Goal: Information Seeking & Learning: Learn about a topic

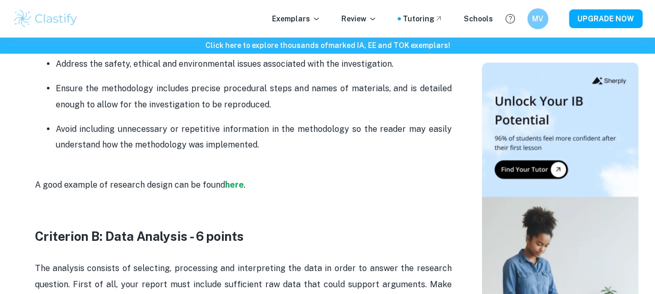
scroll to position [1022, 0]
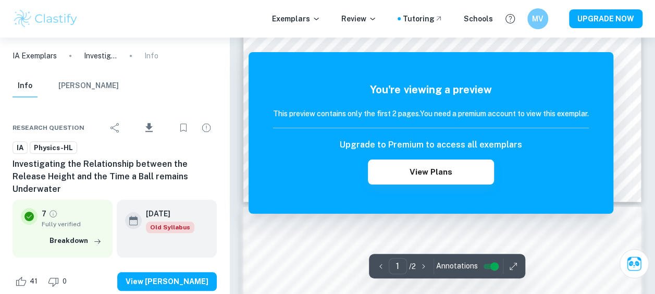
scroll to position [480, 0]
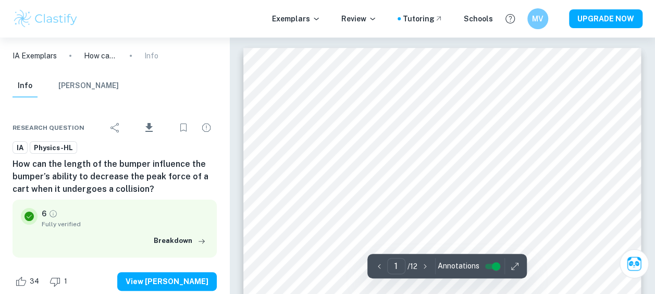
drag, startPoint x: 112, startPoint y: 164, endPoint x: 150, endPoint y: 188, distance: 45.0
click at [150, 188] on h6 "How can the length of the bumper influence the bumper’s ability to decrease the…" at bounding box center [115, 177] width 204 height 38
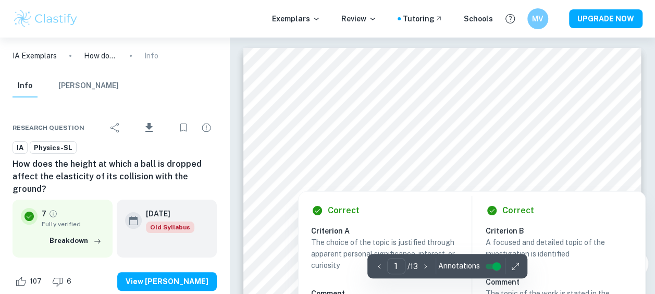
click at [394, 162] on div at bounding box center [442, 159] width 302 height 15
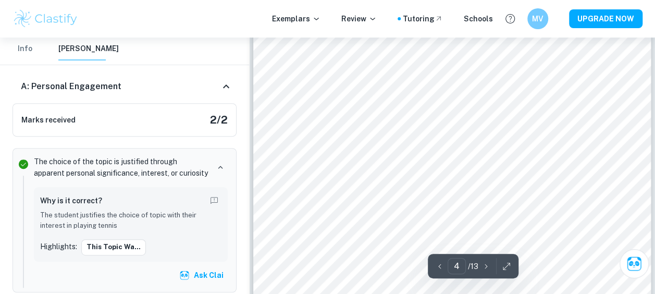
scroll to position [2018, 0]
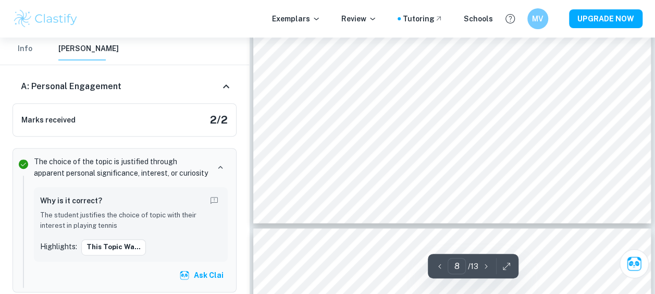
type input "9"
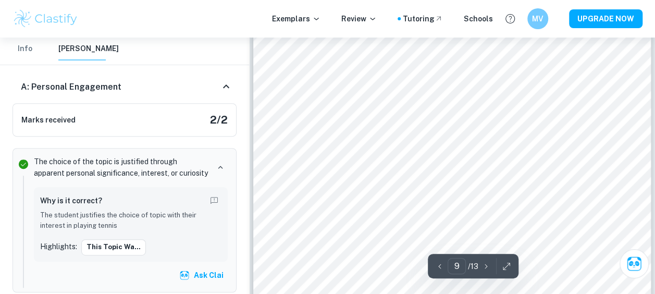
scroll to position [4838, 0]
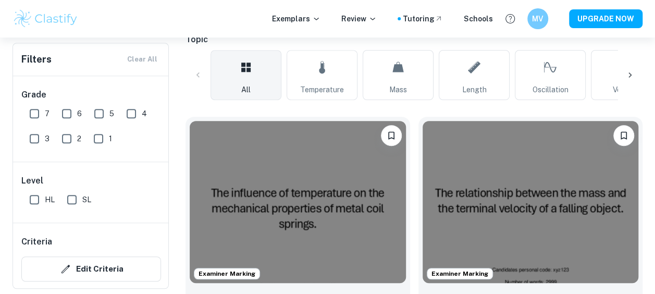
scroll to position [255, 0]
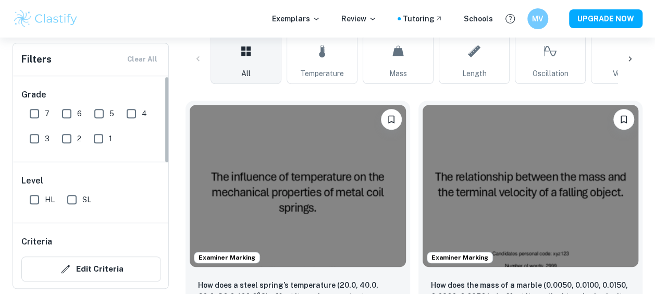
click at [35, 111] on input "7" at bounding box center [34, 113] width 21 height 21
checkbox input "true"
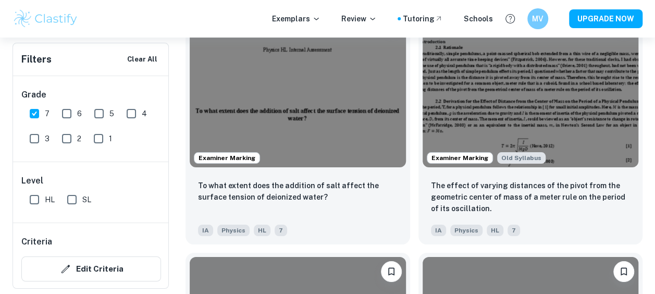
scroll to position [11708, 0]
